Goal: Find specific page/section: Find specific page/section

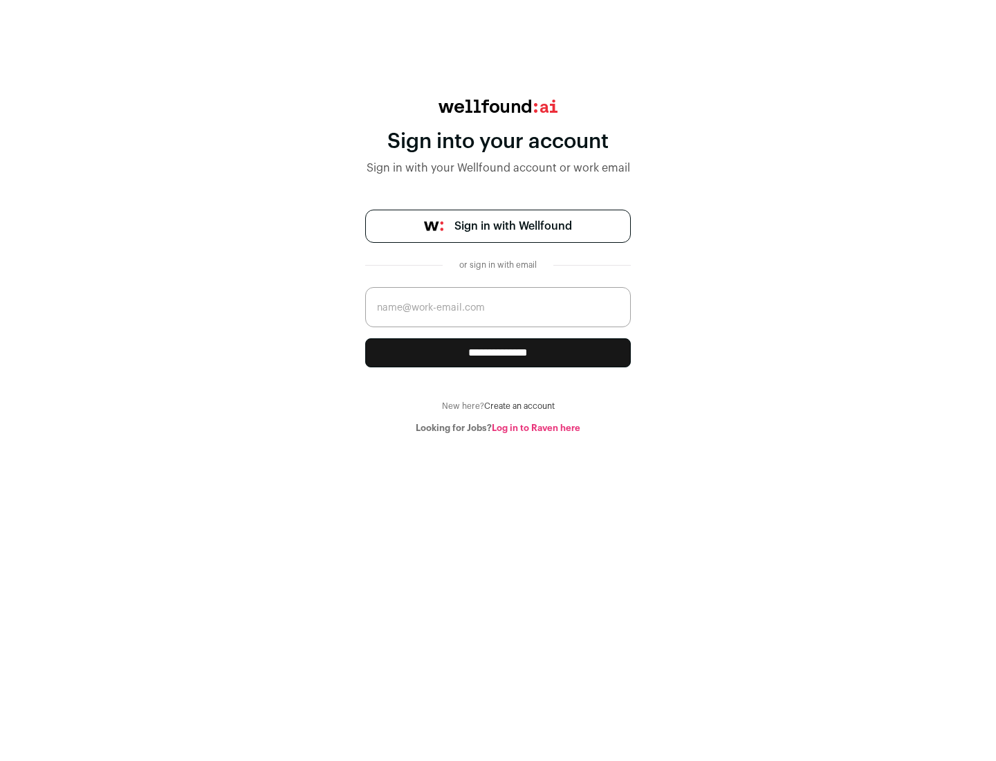
click at [512, 226] on span "Sign in with Wellfound" at bounding box center [513, 226] width 118 height 17
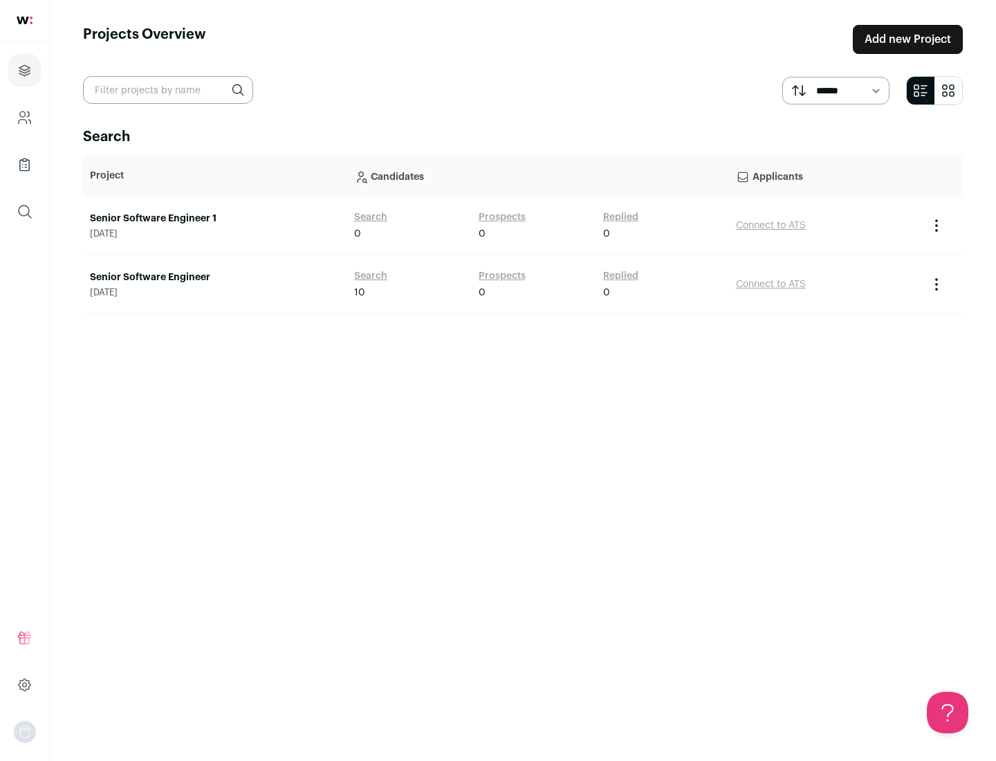
click at [214, 277] on link "Senior Software Engineer" at bounding box center [215, 277] width 250 height 14
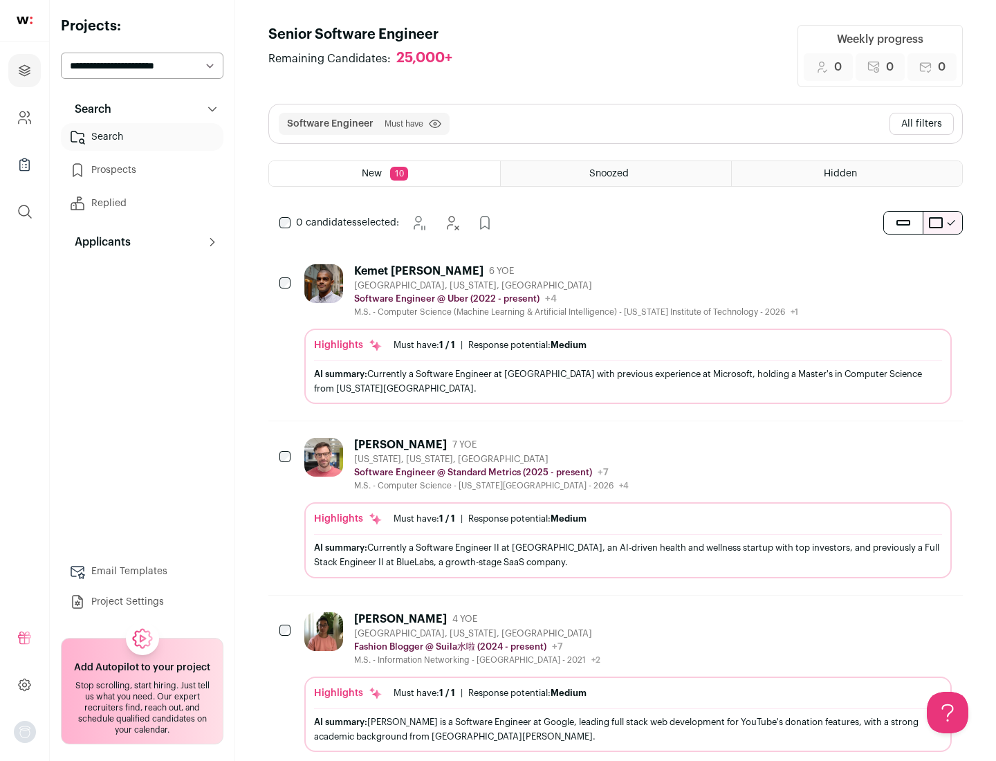
click at [615, 334] on div "Highlights Must have: 1 / 1 How many must haves have been fulfilled? | Response…" at bounding box center [627, 365] width 647 height 75
